Goal: Go to known website: Go to known website

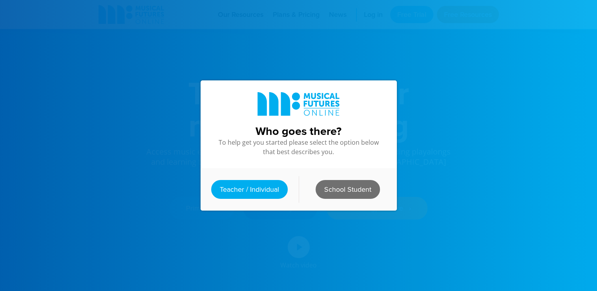
click at [347, 180] on link "School Student" at bounding box center [348, 189] width 64 height 19
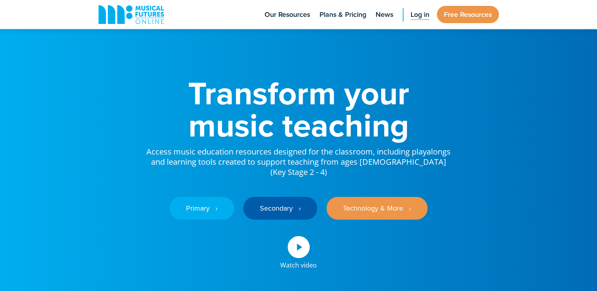
click at [430, 16] on link "Log in" at bounding box center [420, 14] width 27 height 29
